Goal: Transaction & Acquisition: Purchase product/service

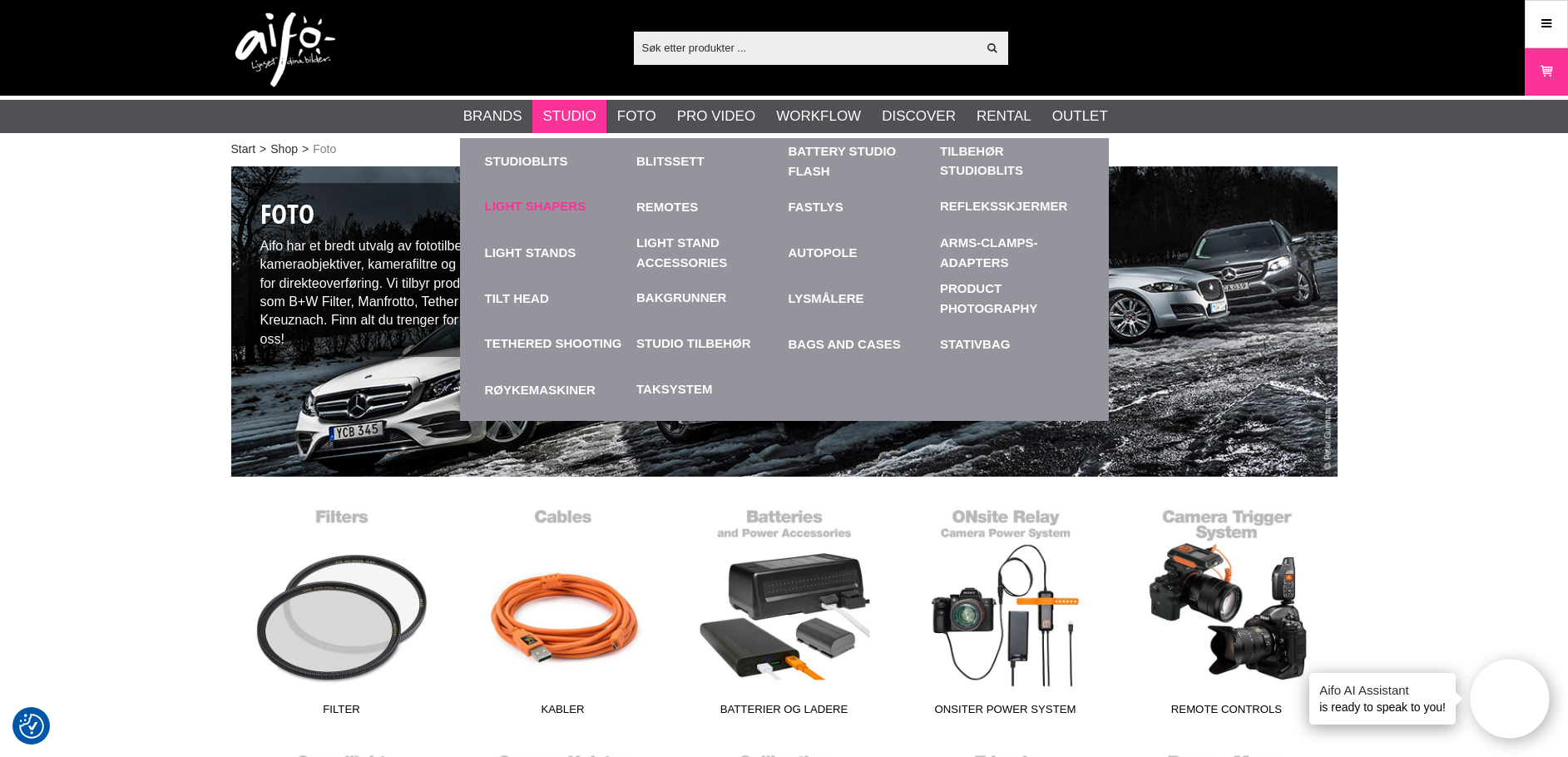
click at [553, 209] on link "Light Shapers" at bounding box center [536, 206] width 102 height 19
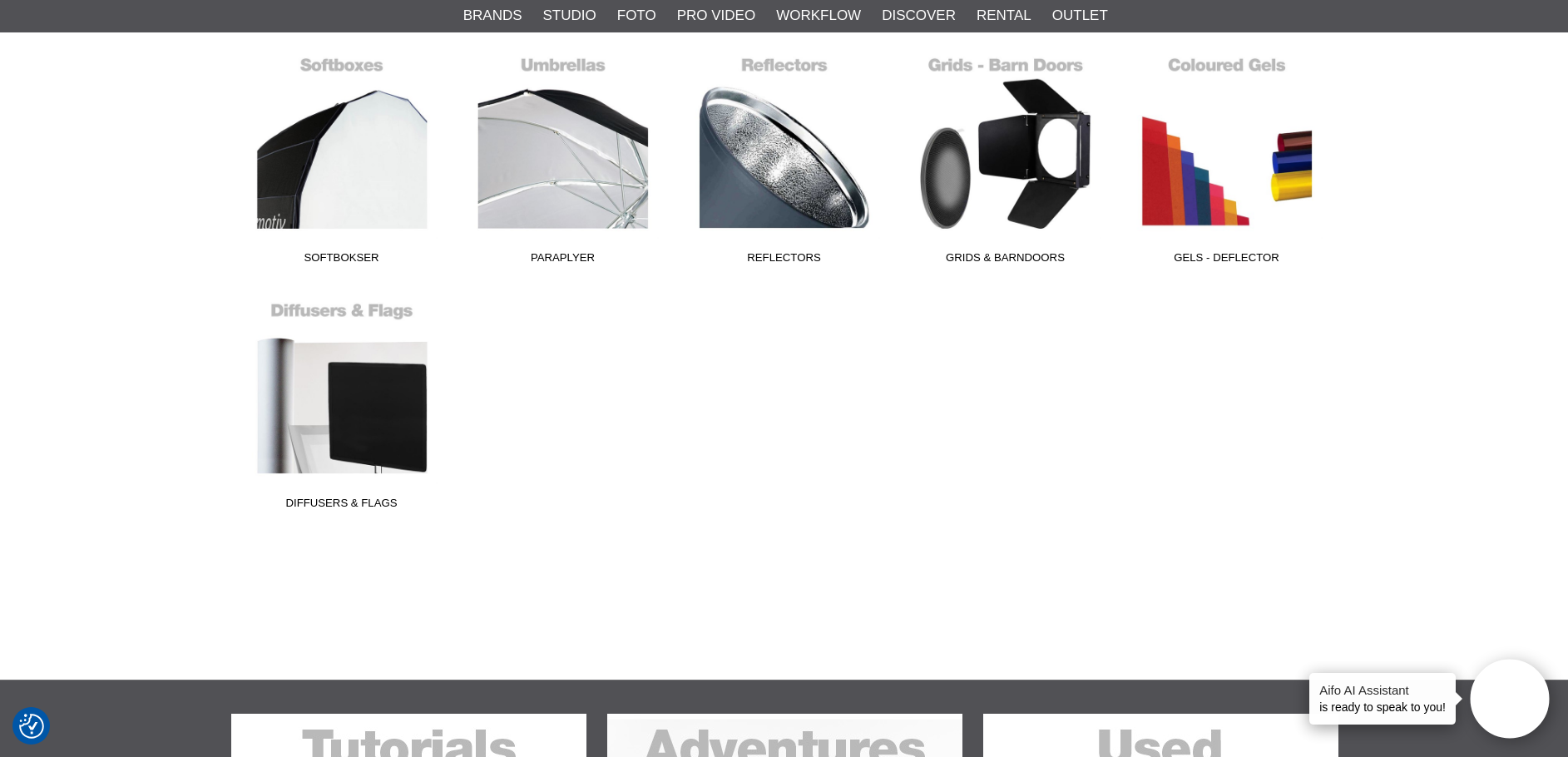
scroll to position [499, 0]
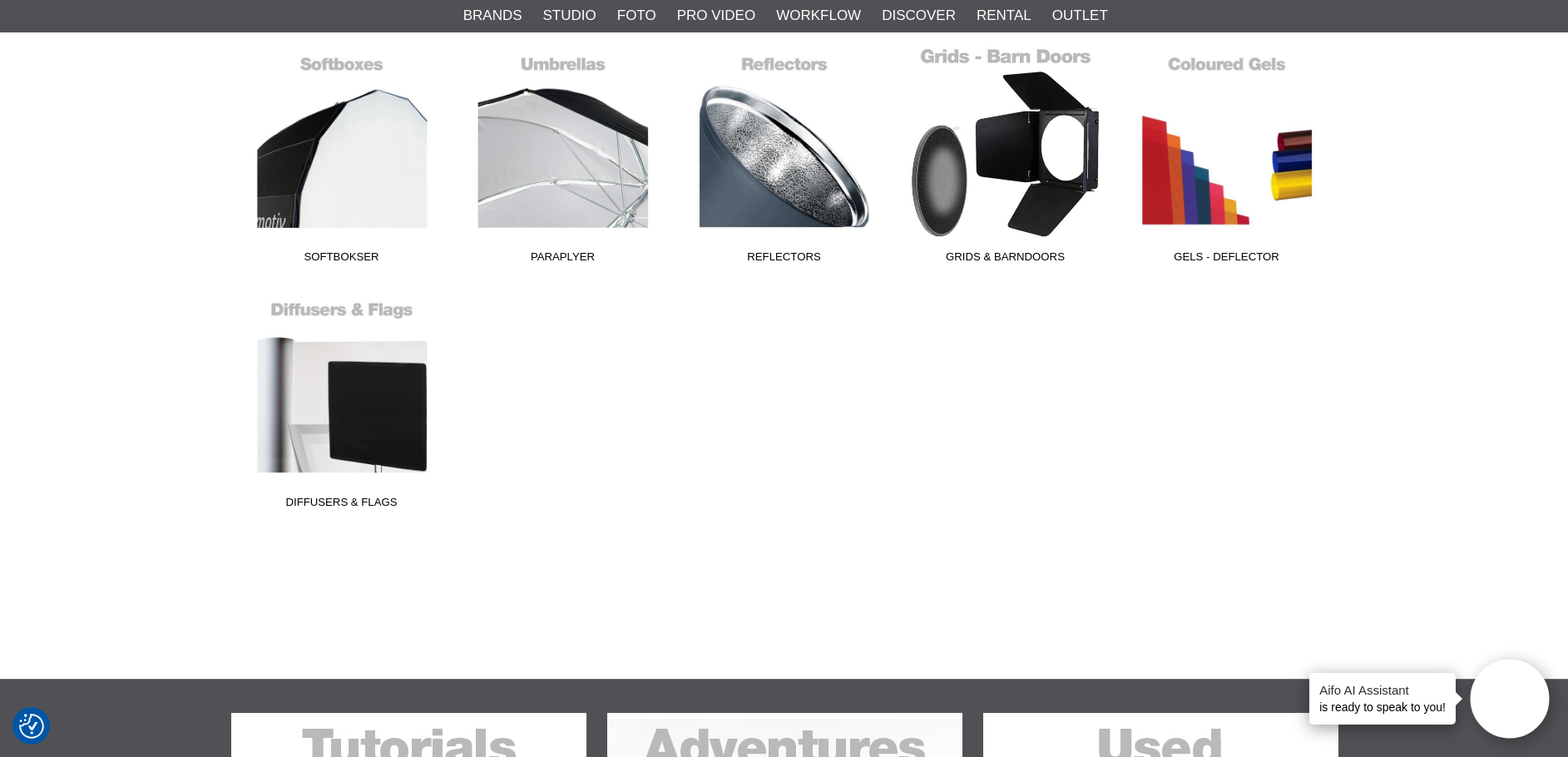
click at [1061, 198] on link "Grids & Barndoors" at bounding box center [1007, 158] width 222 height 224
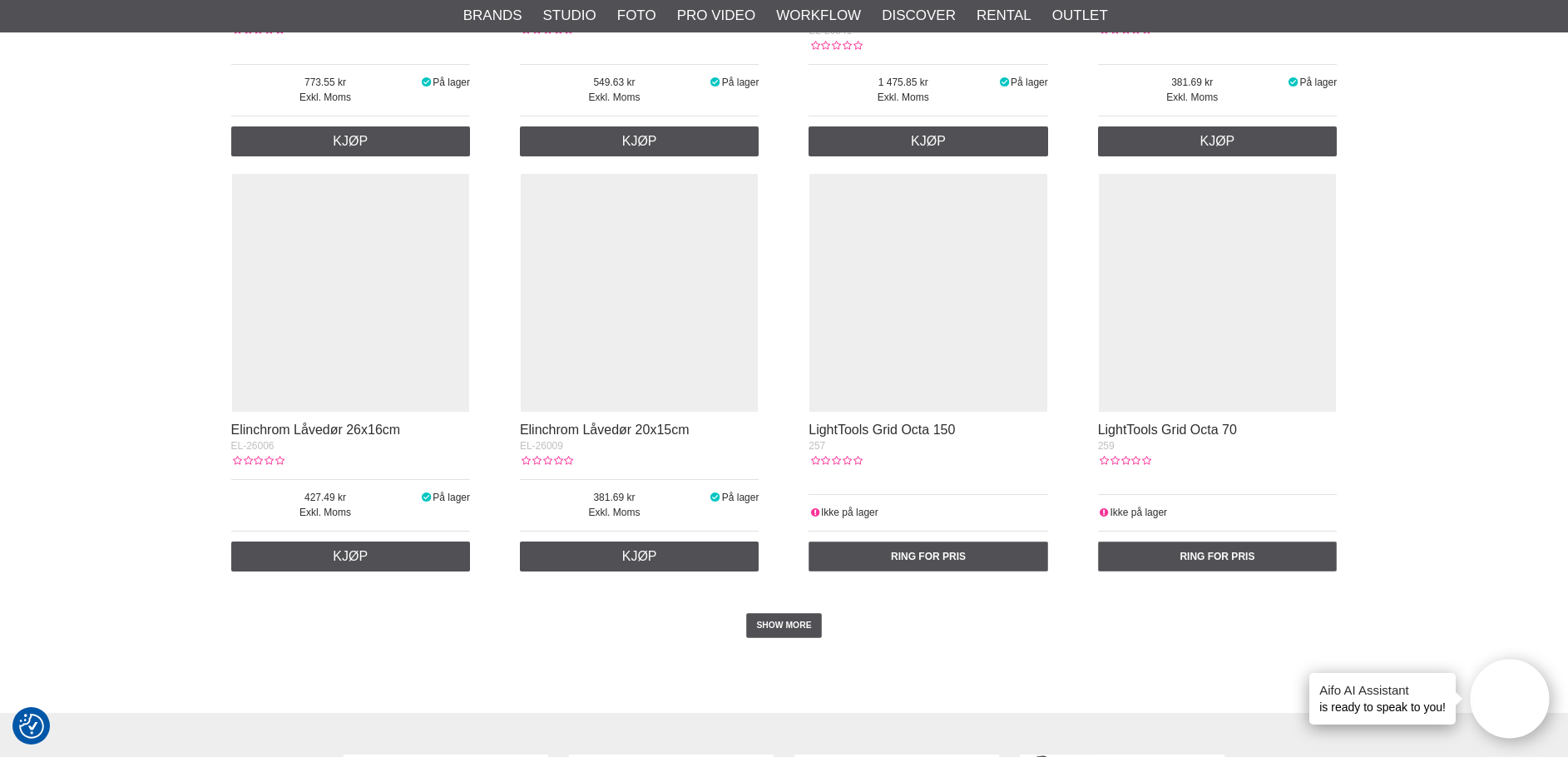
scroll to position [3410, 0]
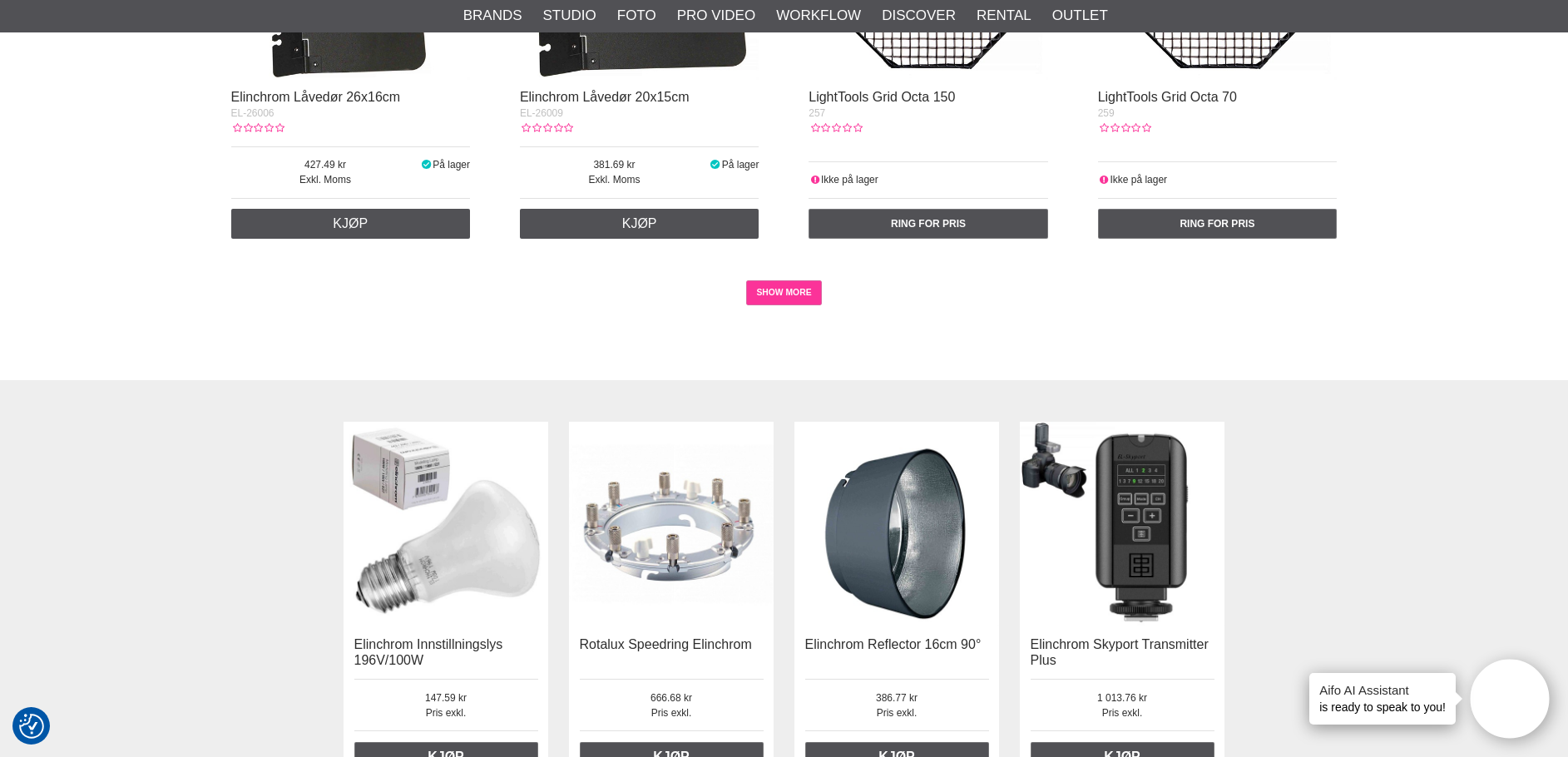
click at [790, 293] on link "SHOW MORE" at bounding box center [784, 292] width 76 height 25
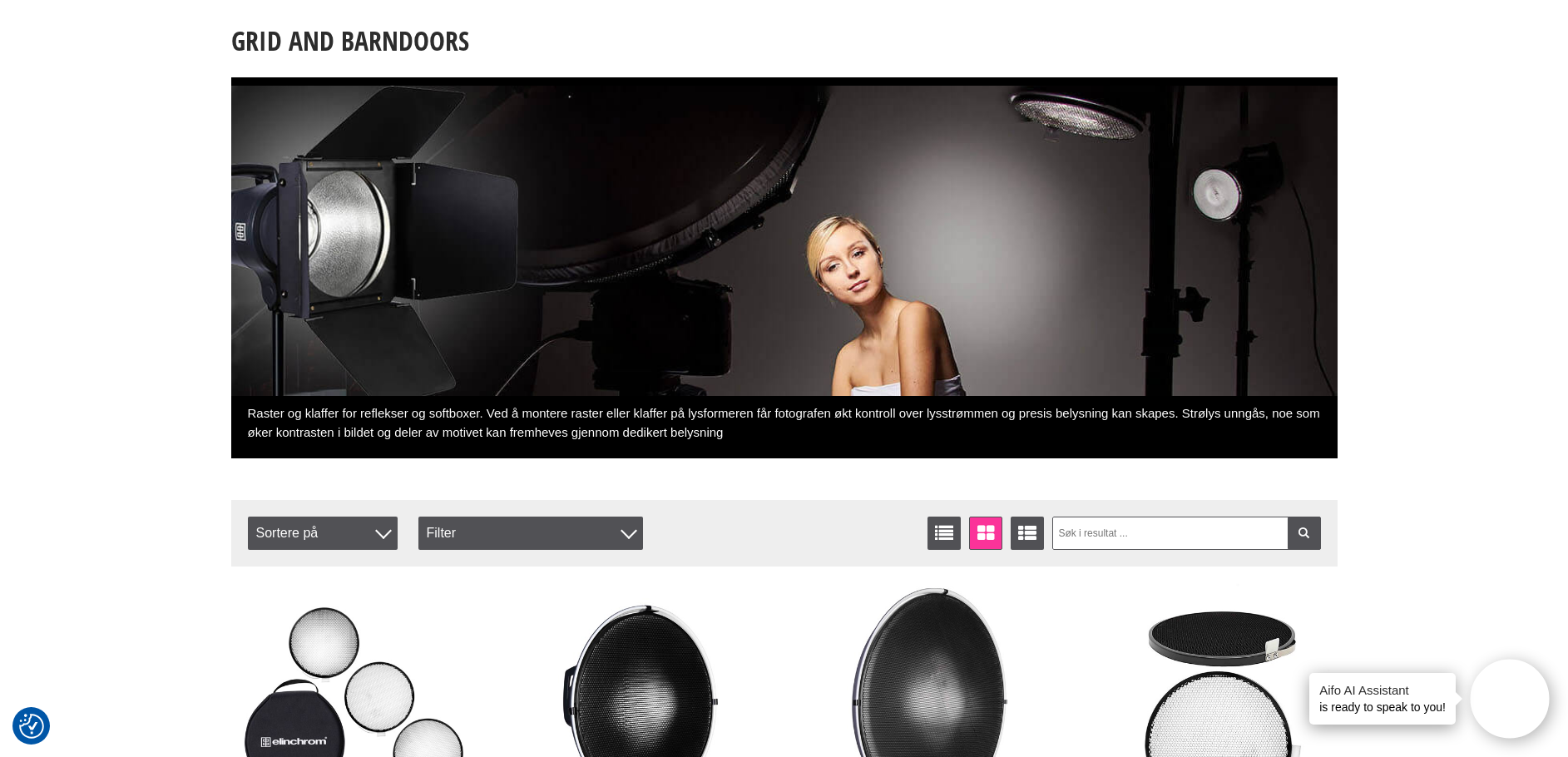
scroll to position [0, 0]
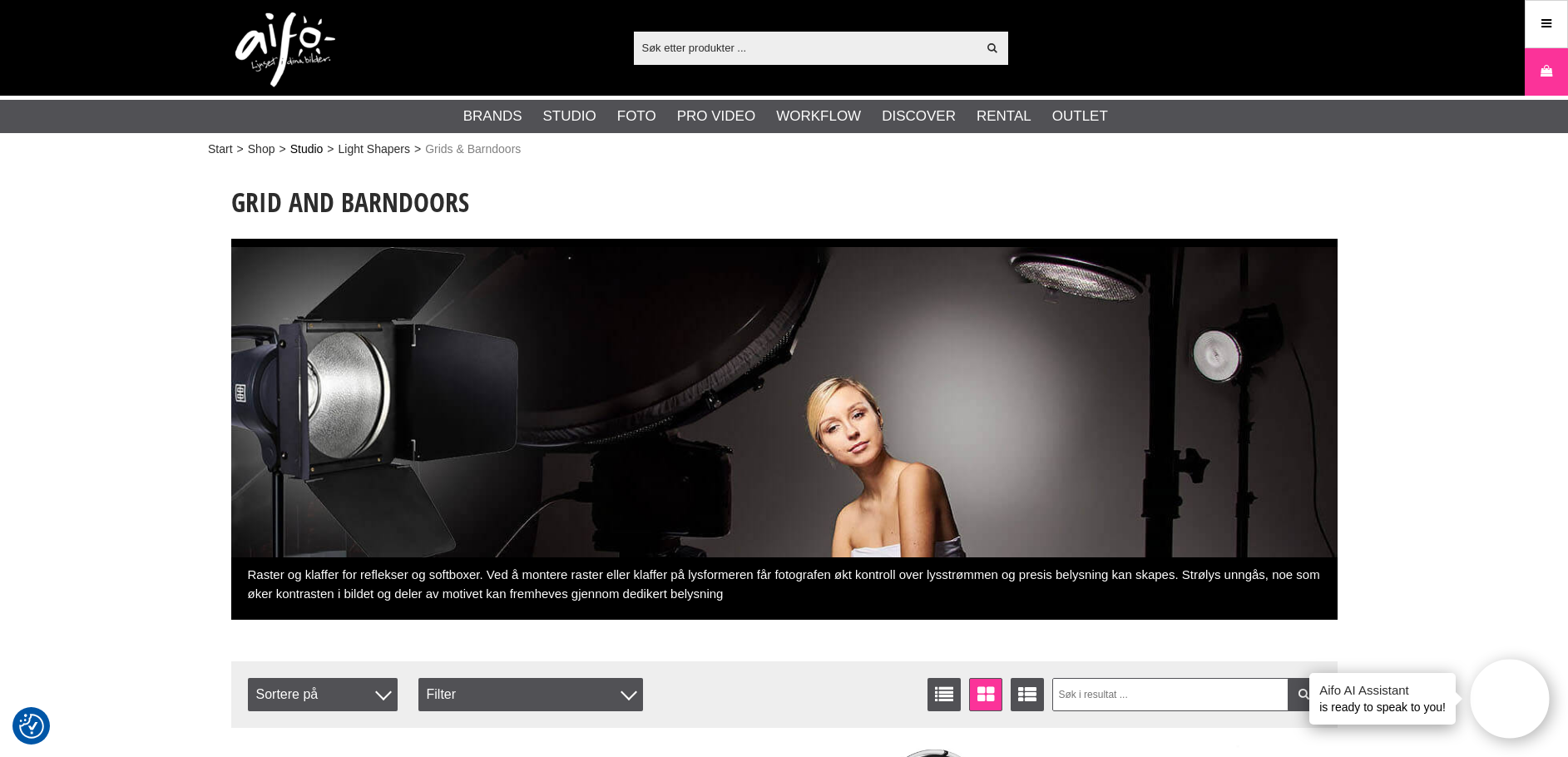
click at [313, 150] on link "Studio" at bounding box center [307, 149] width 33 height 17
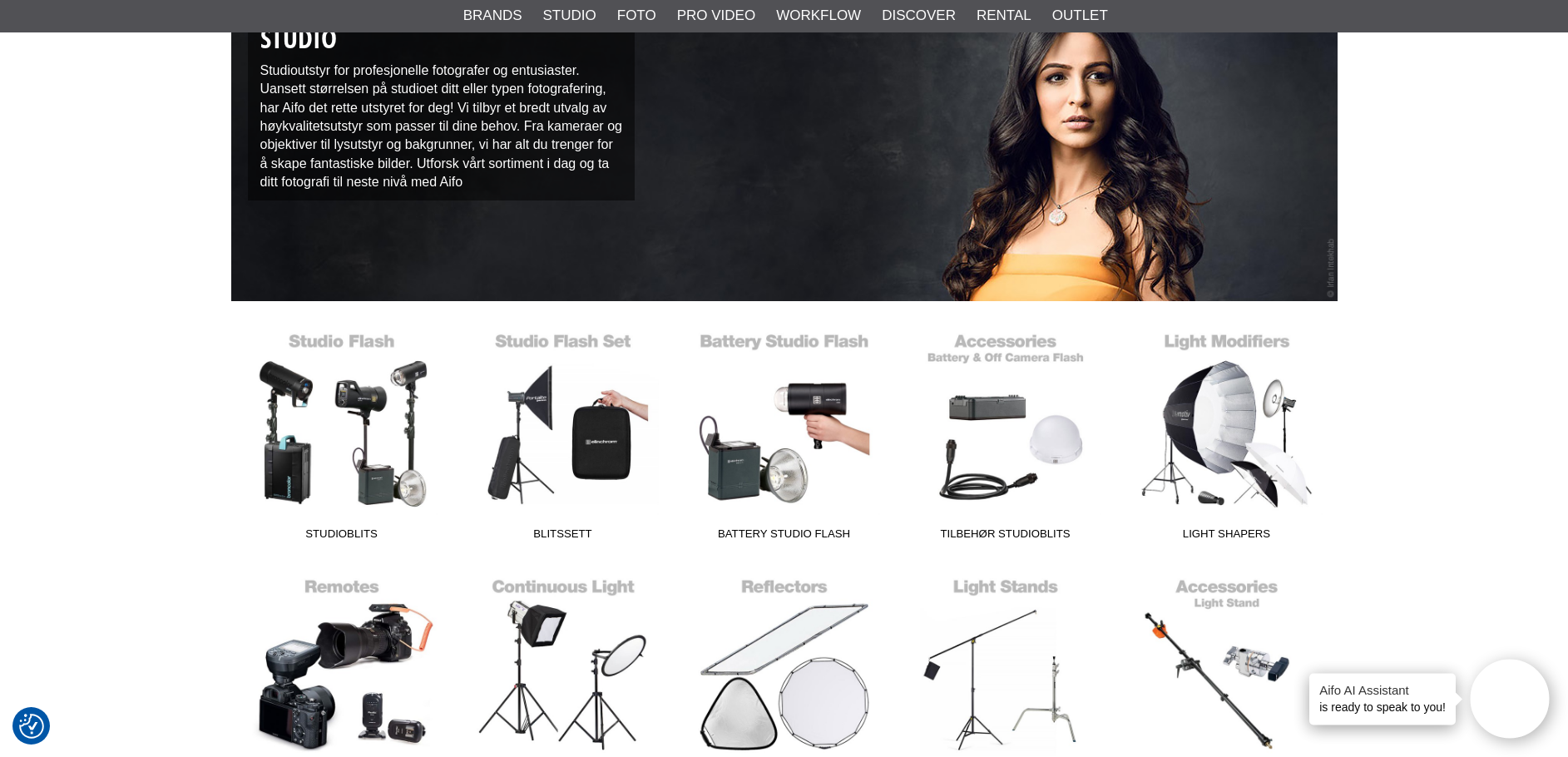
scroll to position [250, 0]
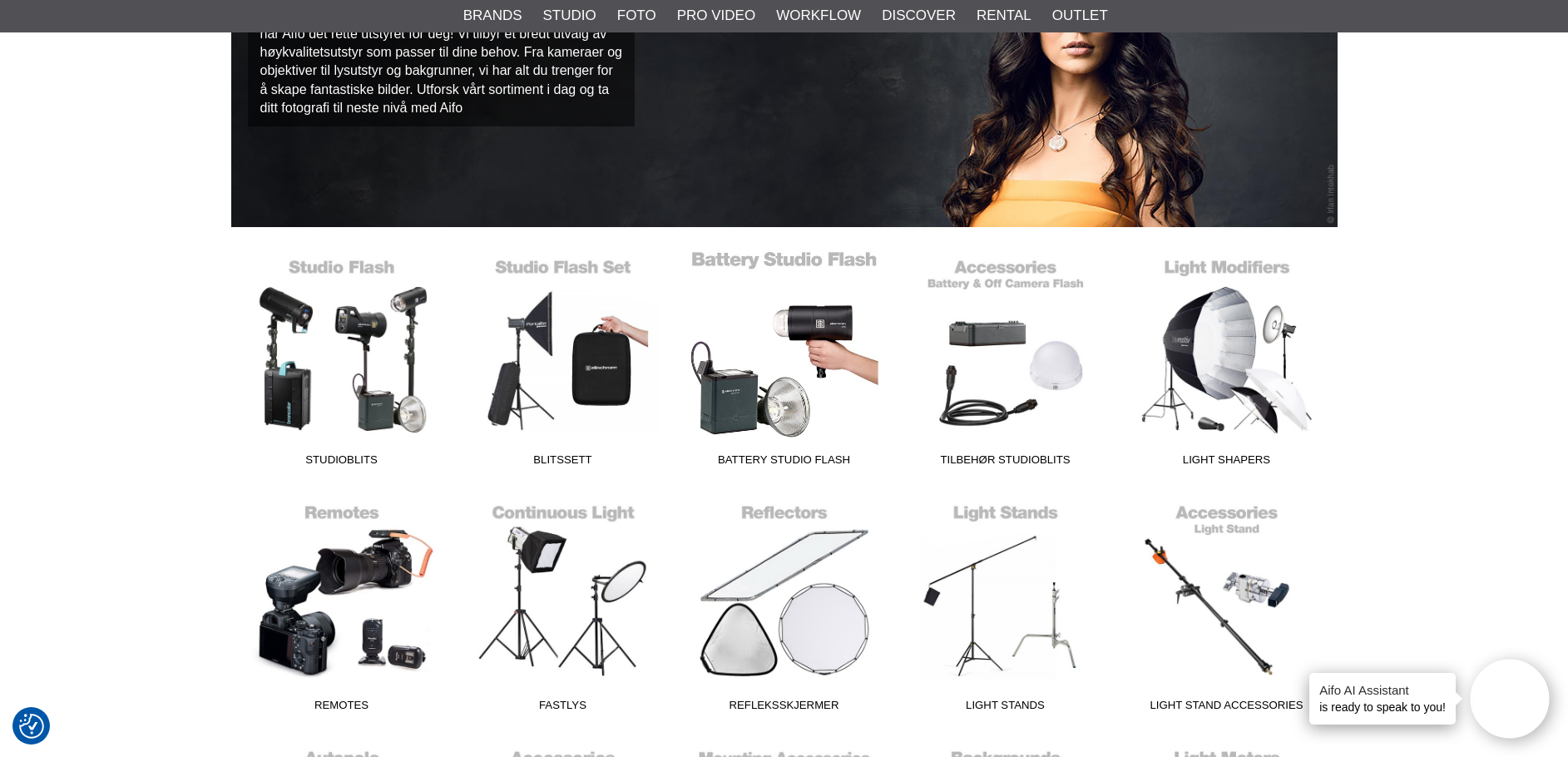
click at [793, 460] on span "Battery Studio Flash" at bounding box center [785, 462] width 222 height 23
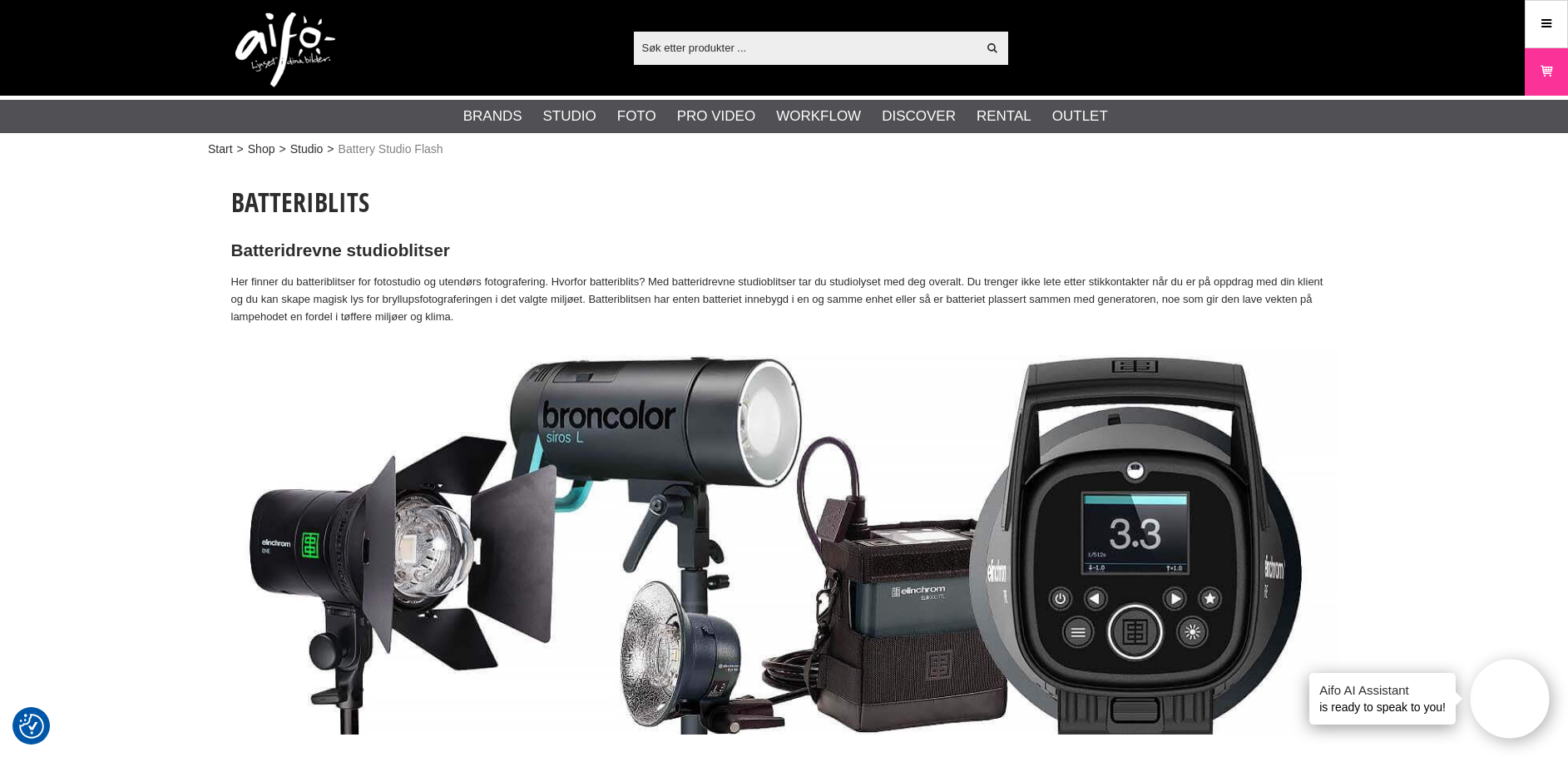
click at [757, 52] on input "text" at bounding box center [805, 47] width 343 height 25
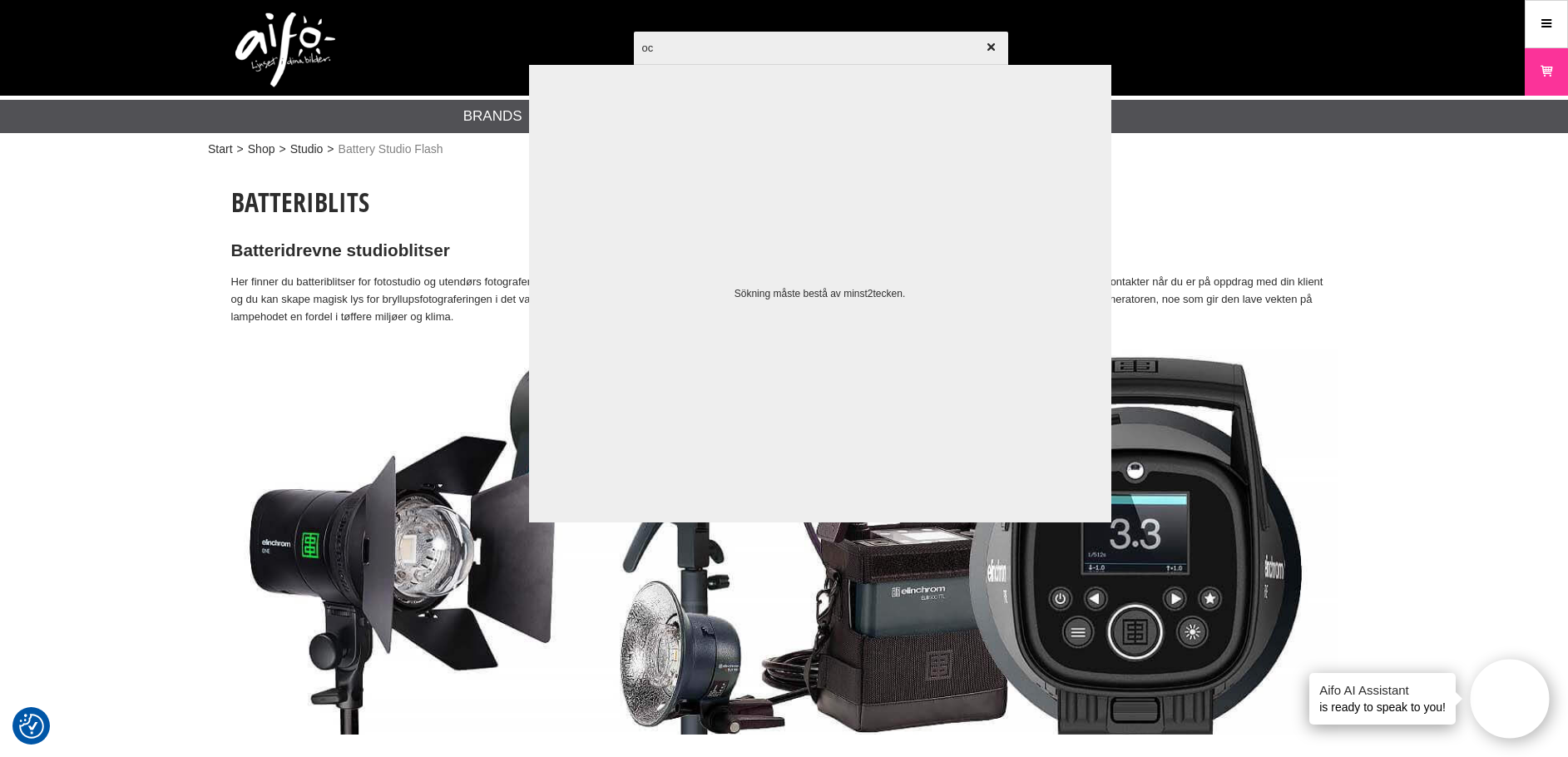
type input "ocf"
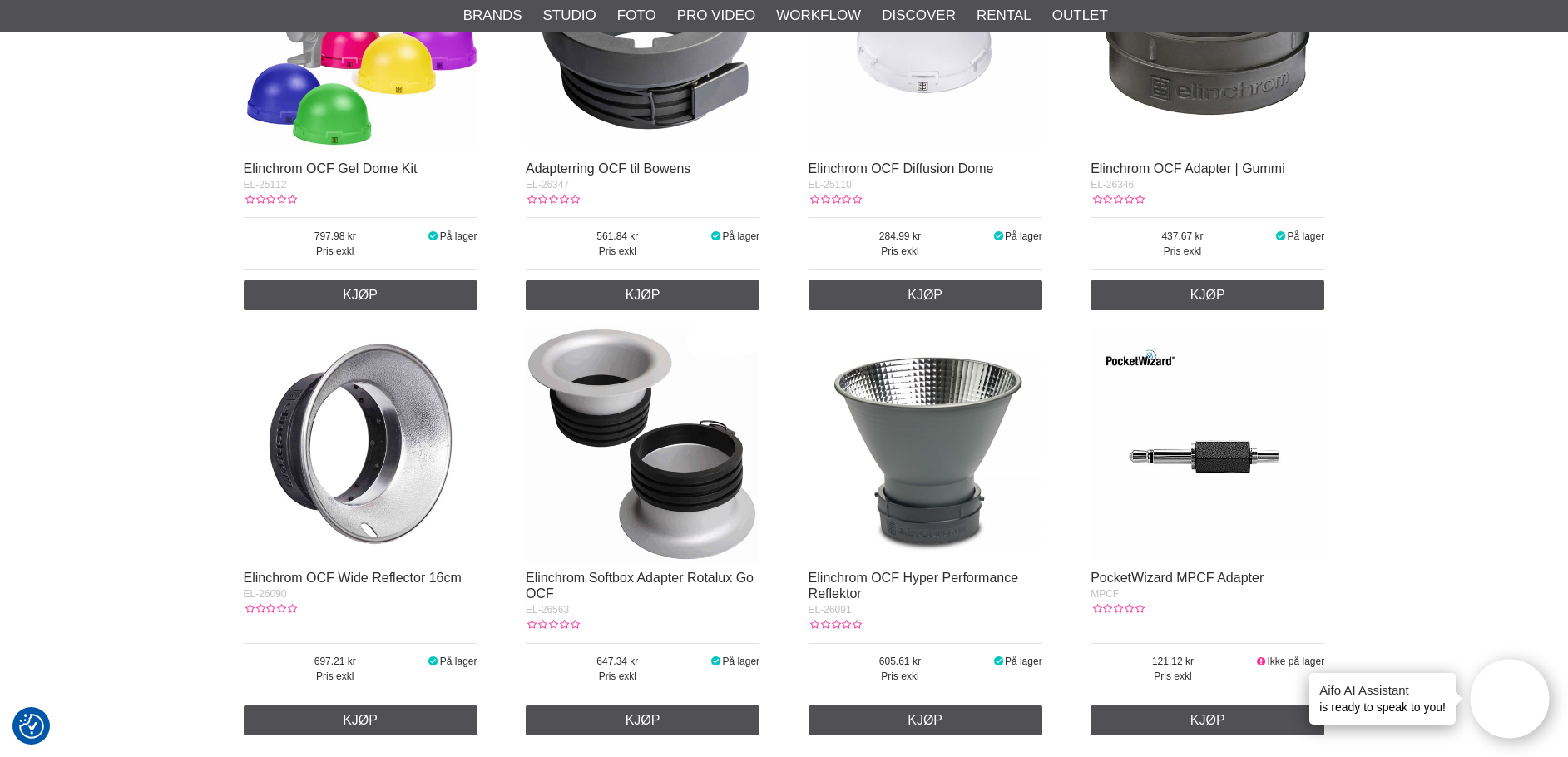
scroll to position [914, 0]
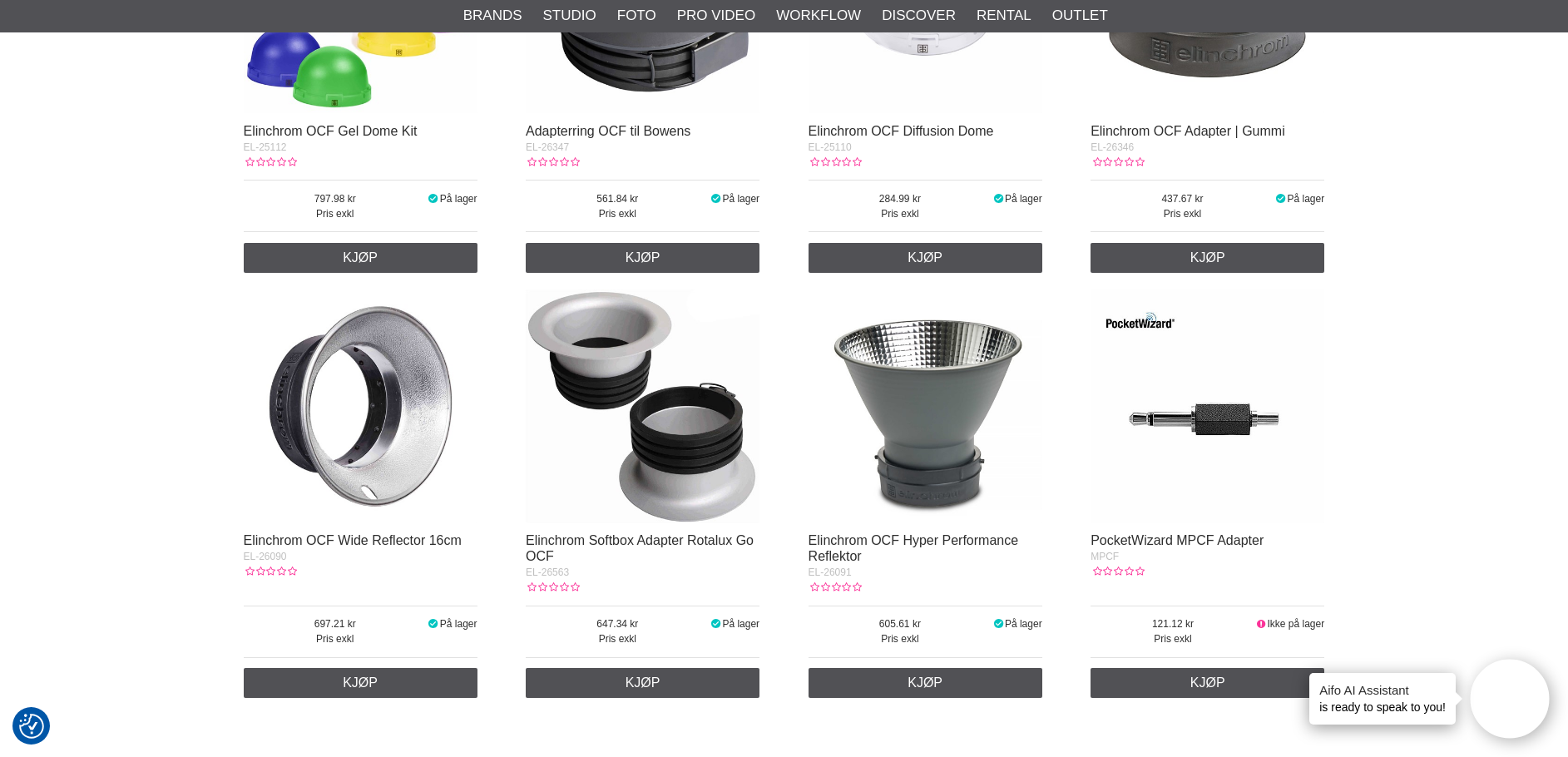
click at [411, 476] on img at bounding box center [360, 406] width 234 height 233
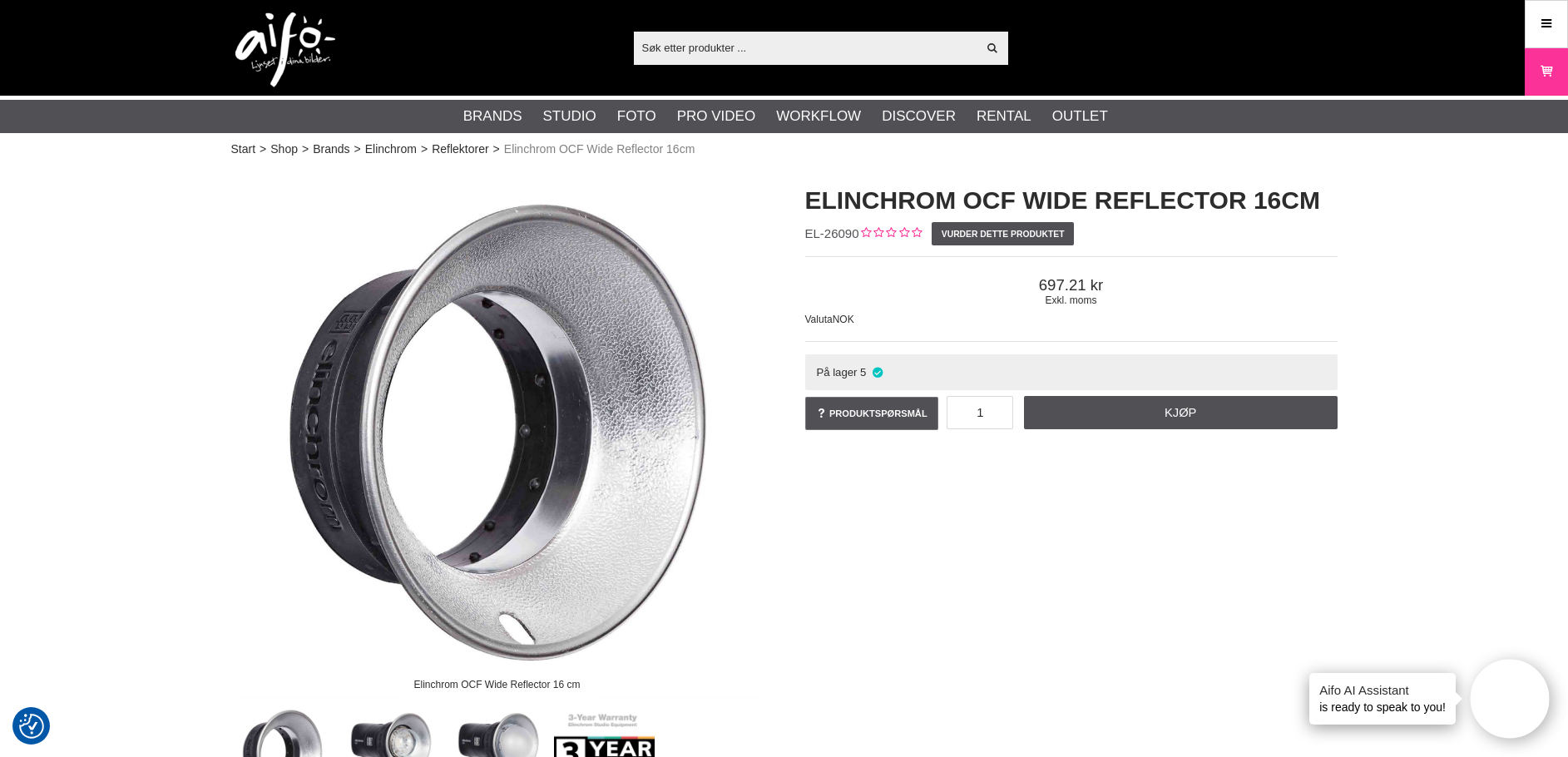
click at [740, 49] on input "text" at bounding box center [805, 47] width 343 height 25
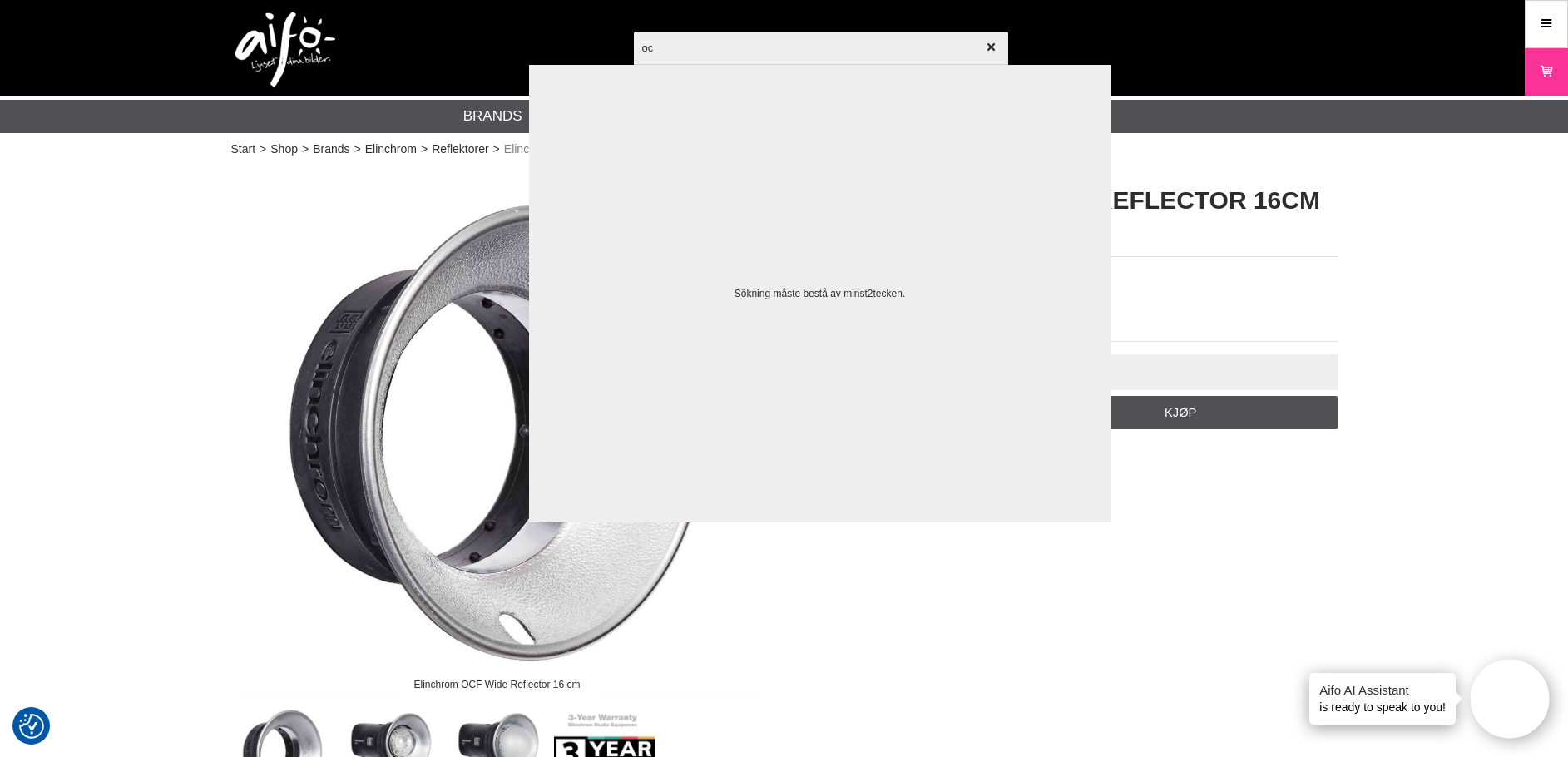
type input "ocf"
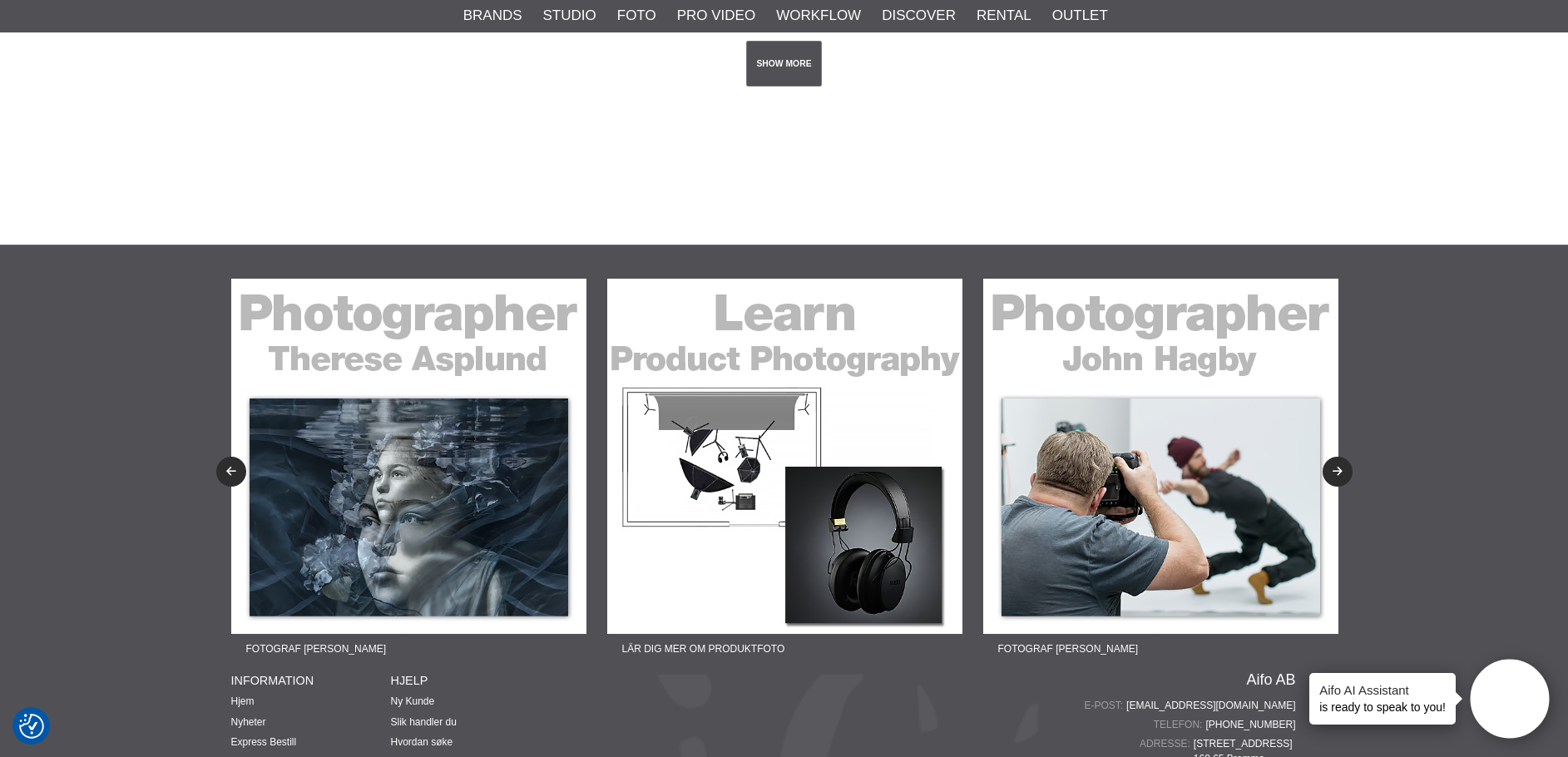
scroll to position [2993, 0]
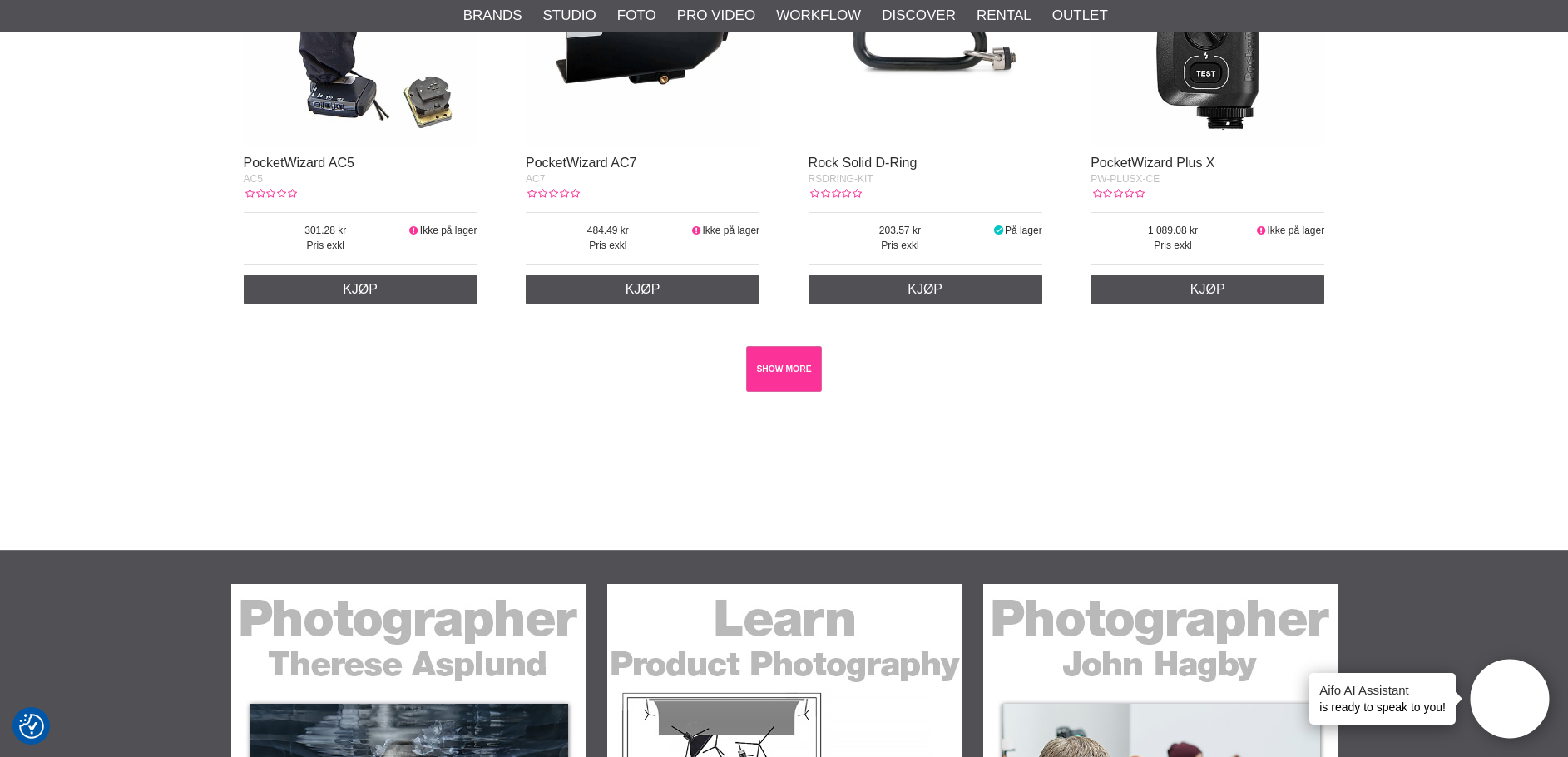
click at [807, 378] on link "SHOW MORE" at bounding box center [784, 369] width 76 height 46
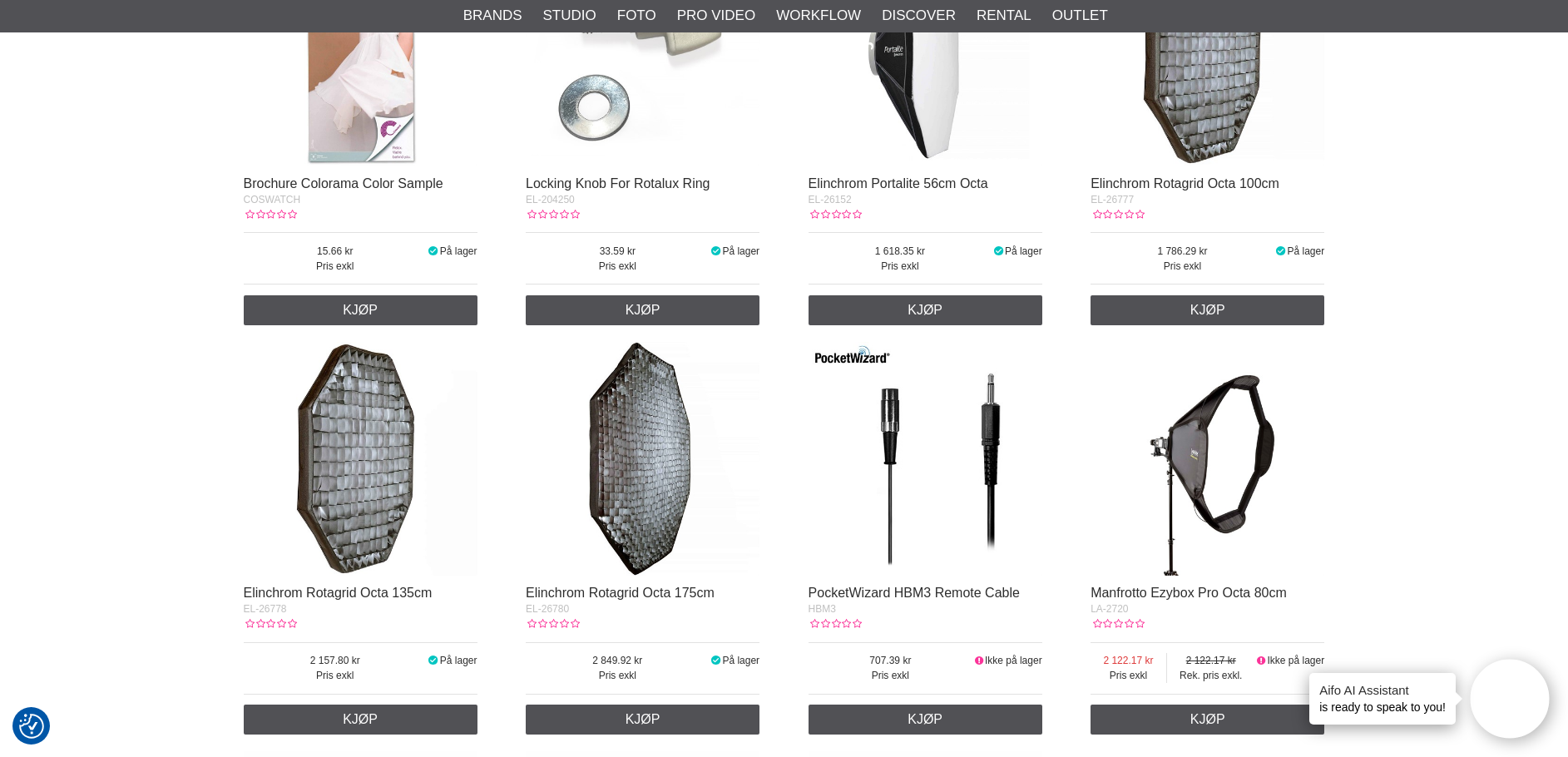
scroll to position [5987, 0]
